Goal: Navigation & Orientation: Find specific page/section

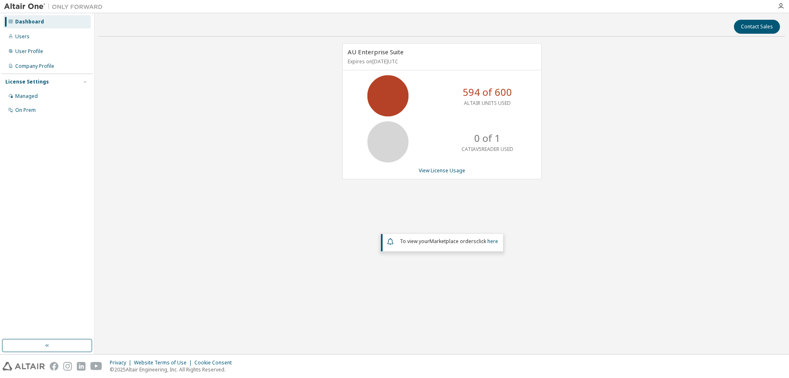
click at [303, 100] on div "AU Enterprise Suite Expires on December 31, 2025 UTC 594 of 600 ALTAIR UNITS US…" at bounding box center [442, 165] width 686 height 245
